Goal: Task Accomplishment & Management: Manage account settings

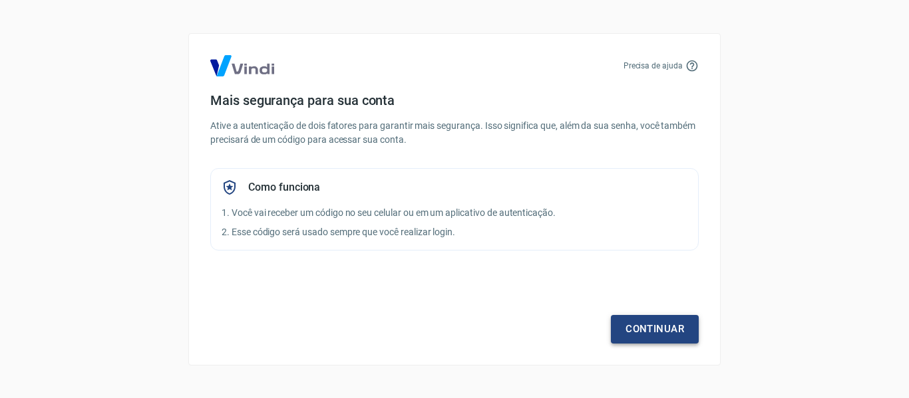
click at [650, 327] on link "Continuar" at bounding box center [655, 329] width 88 height 28
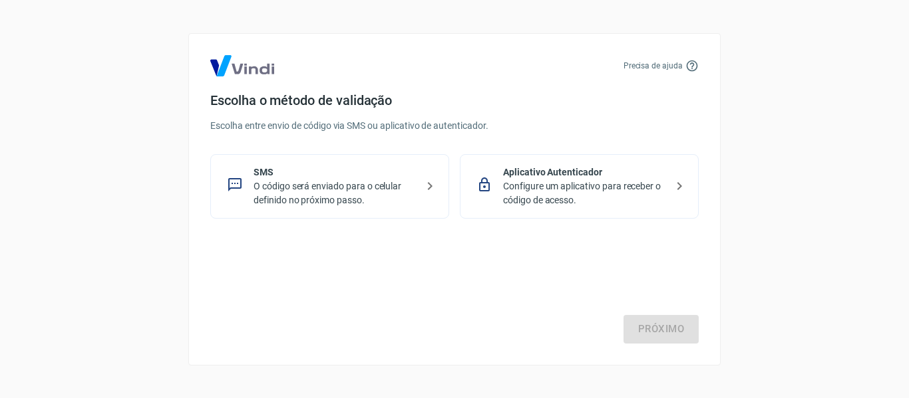
click at [323, 287] on div "Próximo" at bounding box center [454, 289] width 488 height 109
